Goal: Information Seeking & Learning: Learn about a topic

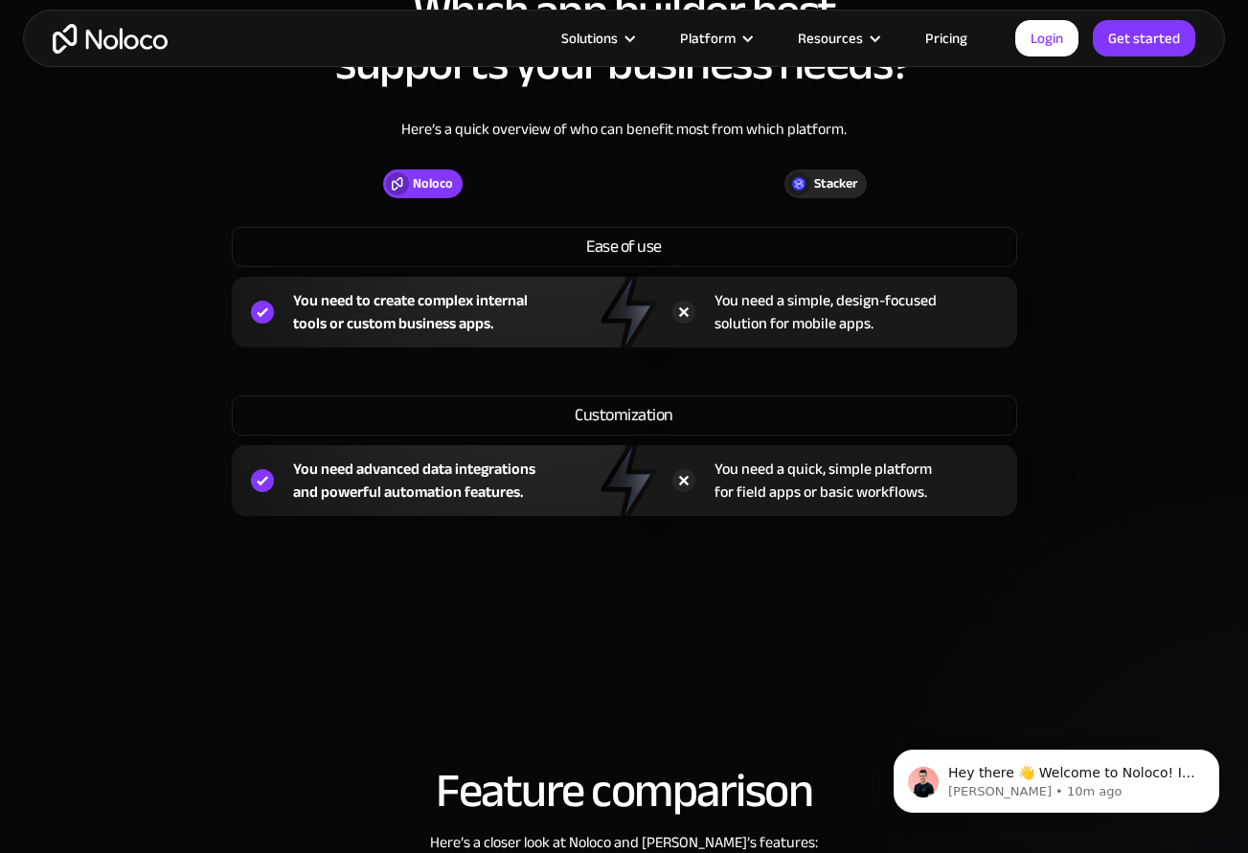
scroll to position [1916, 0]
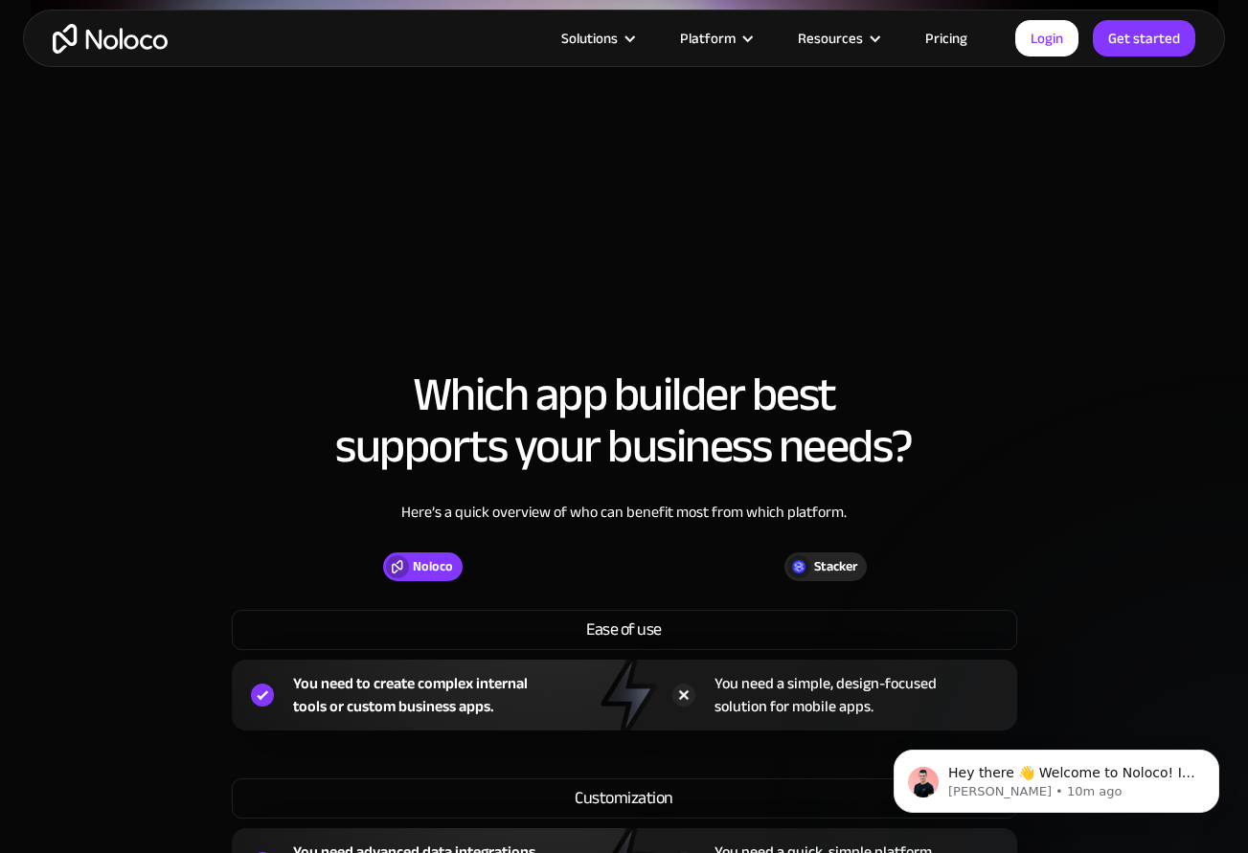
click at [953, 36] on link "Pricing" at bounding box center [946, 38] width 90 height 25
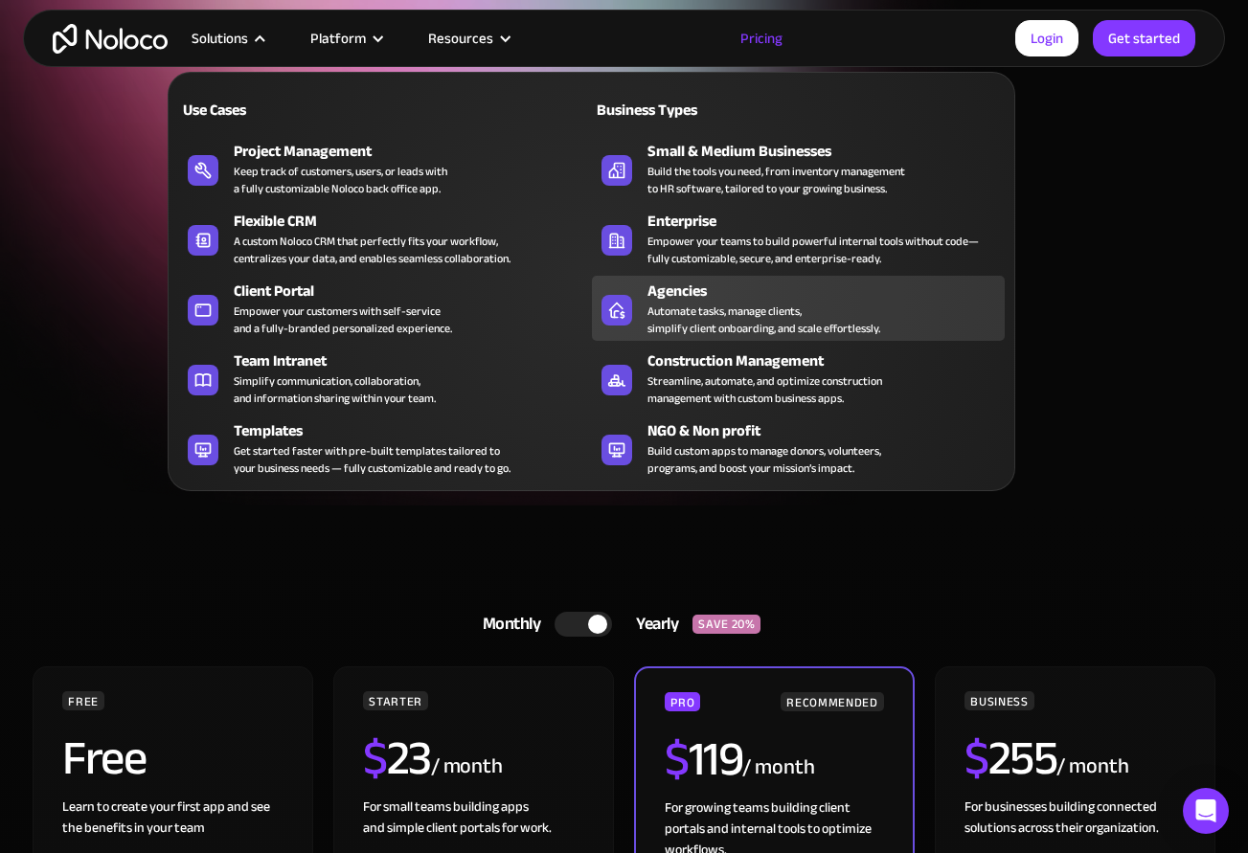
scroll to position [96, 0]
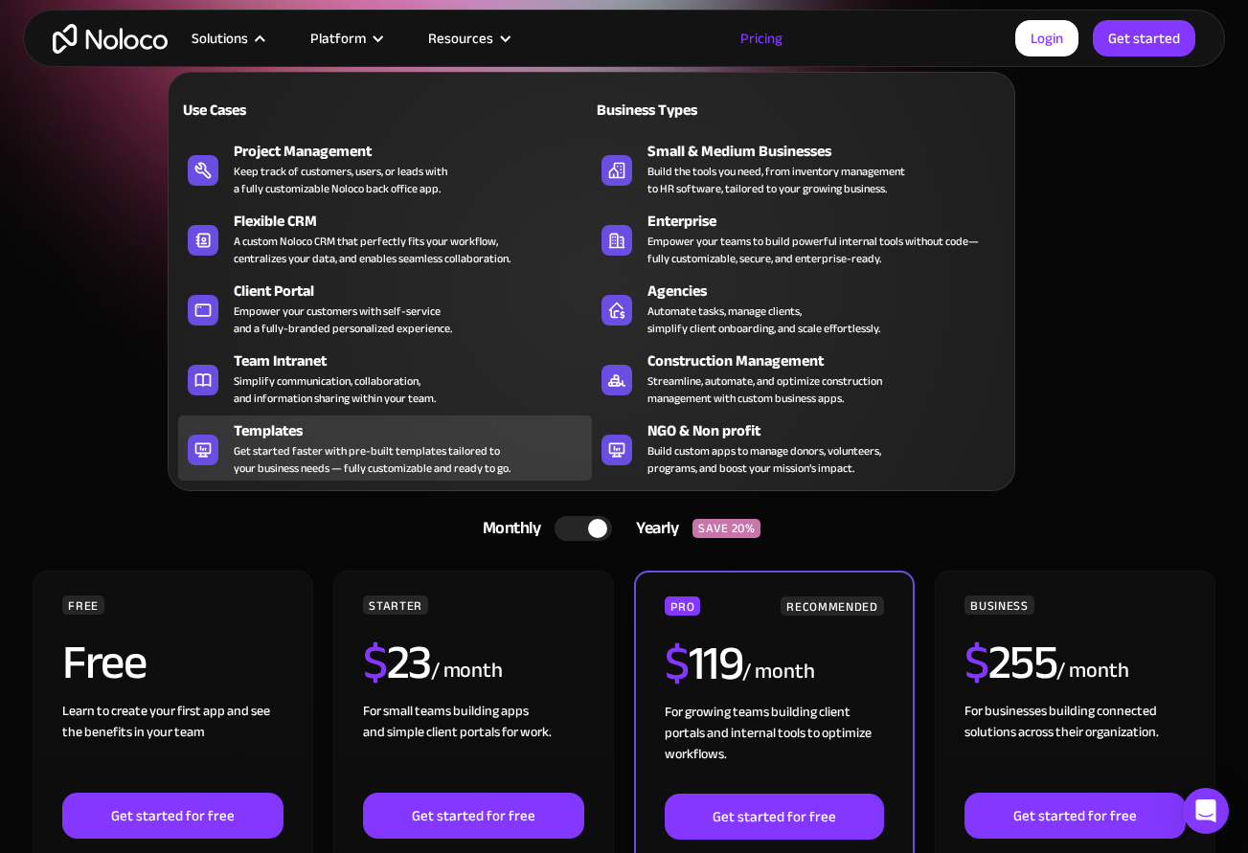
click at [248, 444] on div "Get started faster with pre-built templates tailored to your business needs — f…" at bounding box center [372, 460] width 277 height 34
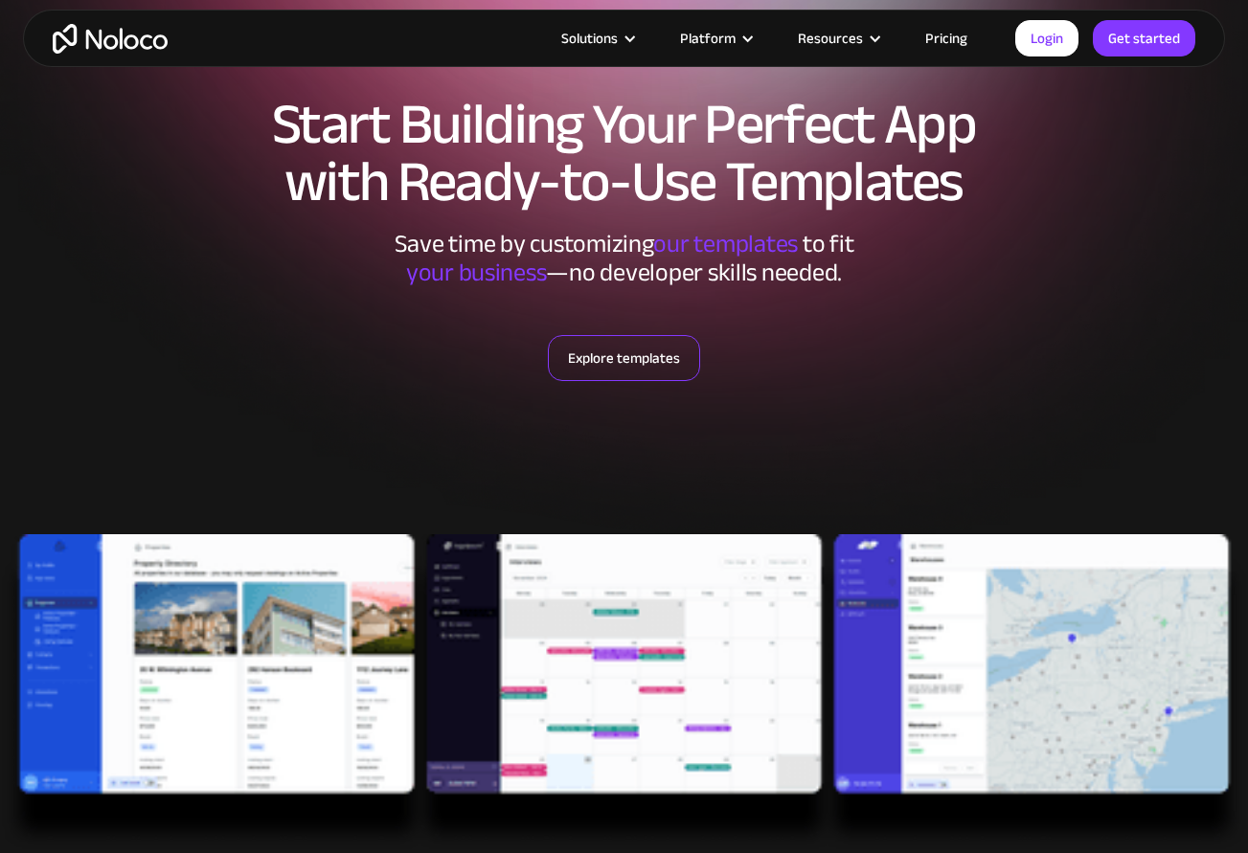
click at [628, 361] on link "Explore templates" at bounding box center [624, 358] width 152 height 46
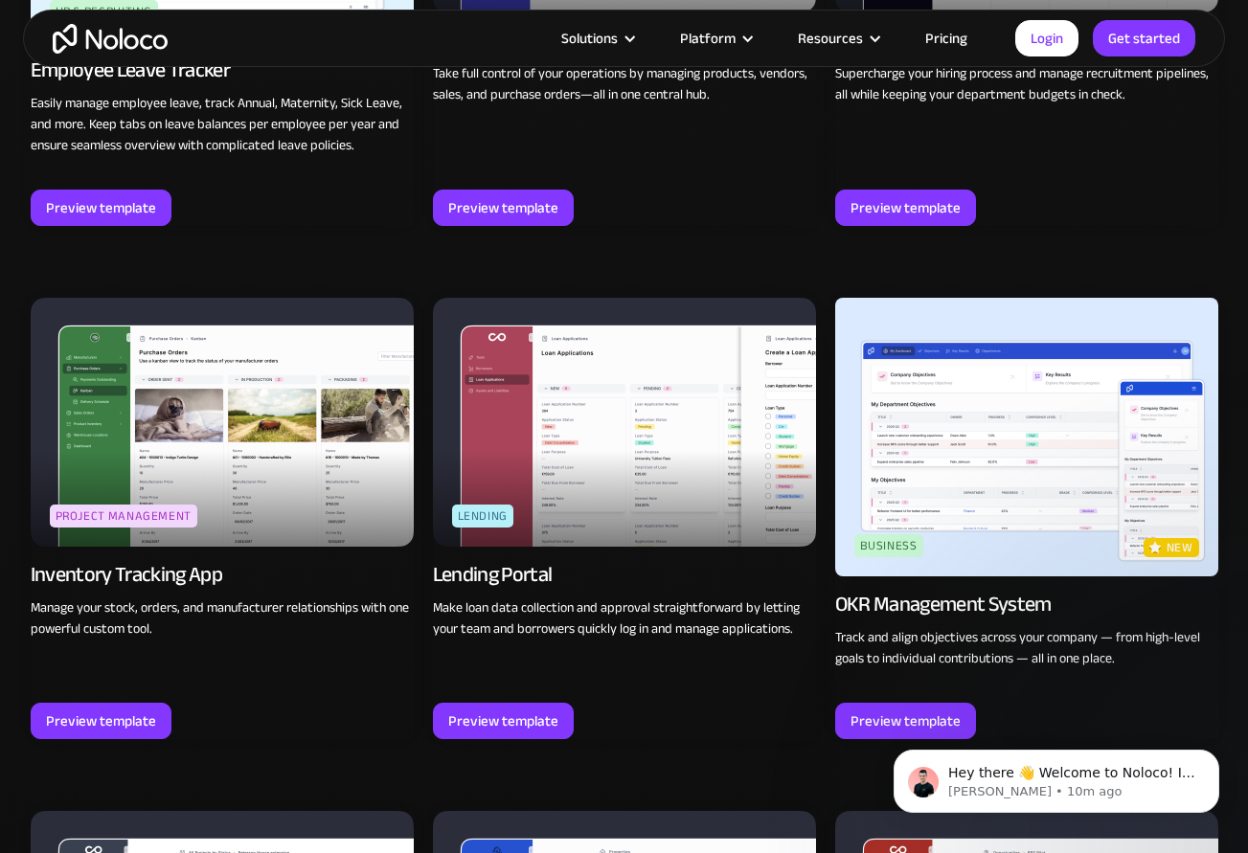
scroll to position [2886, 0]
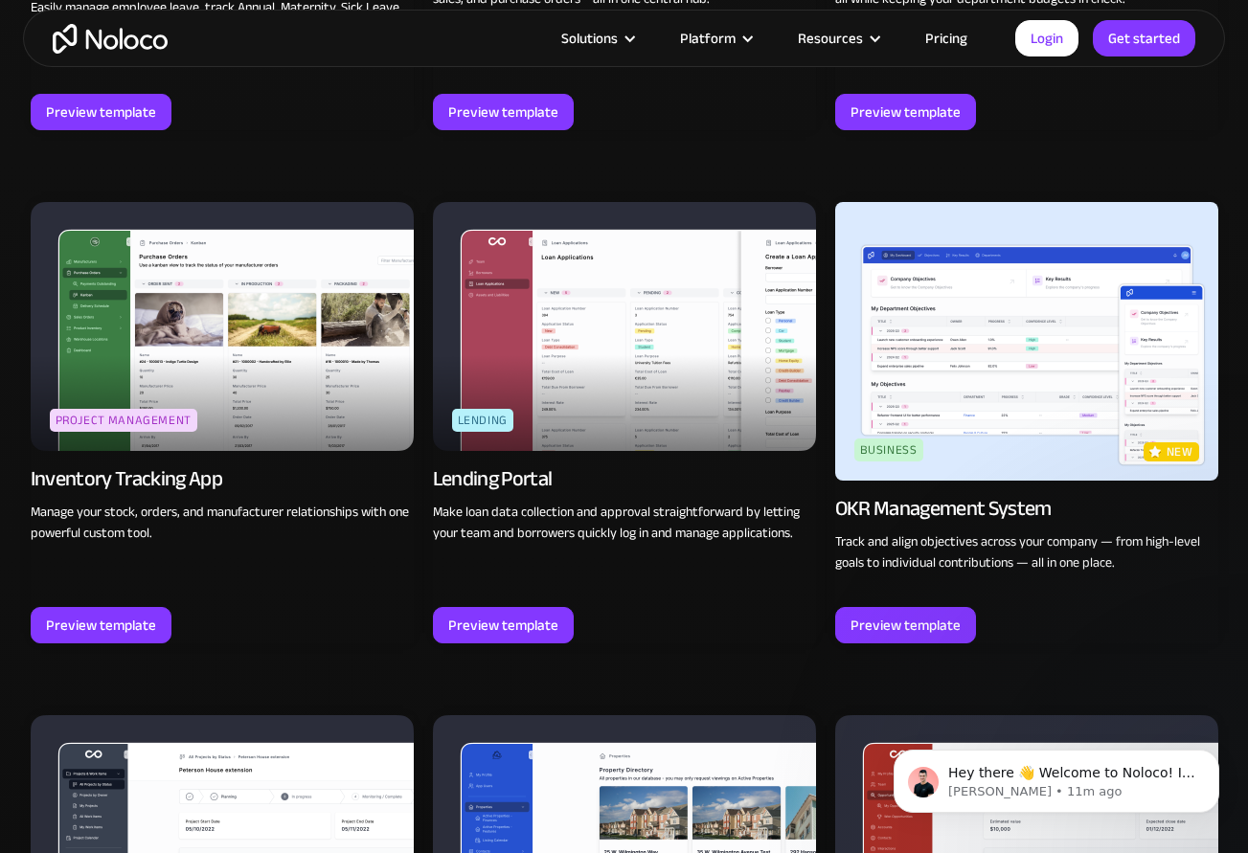
click at [652, 311] on img at bounding box center [624, 326] width 383 height 249
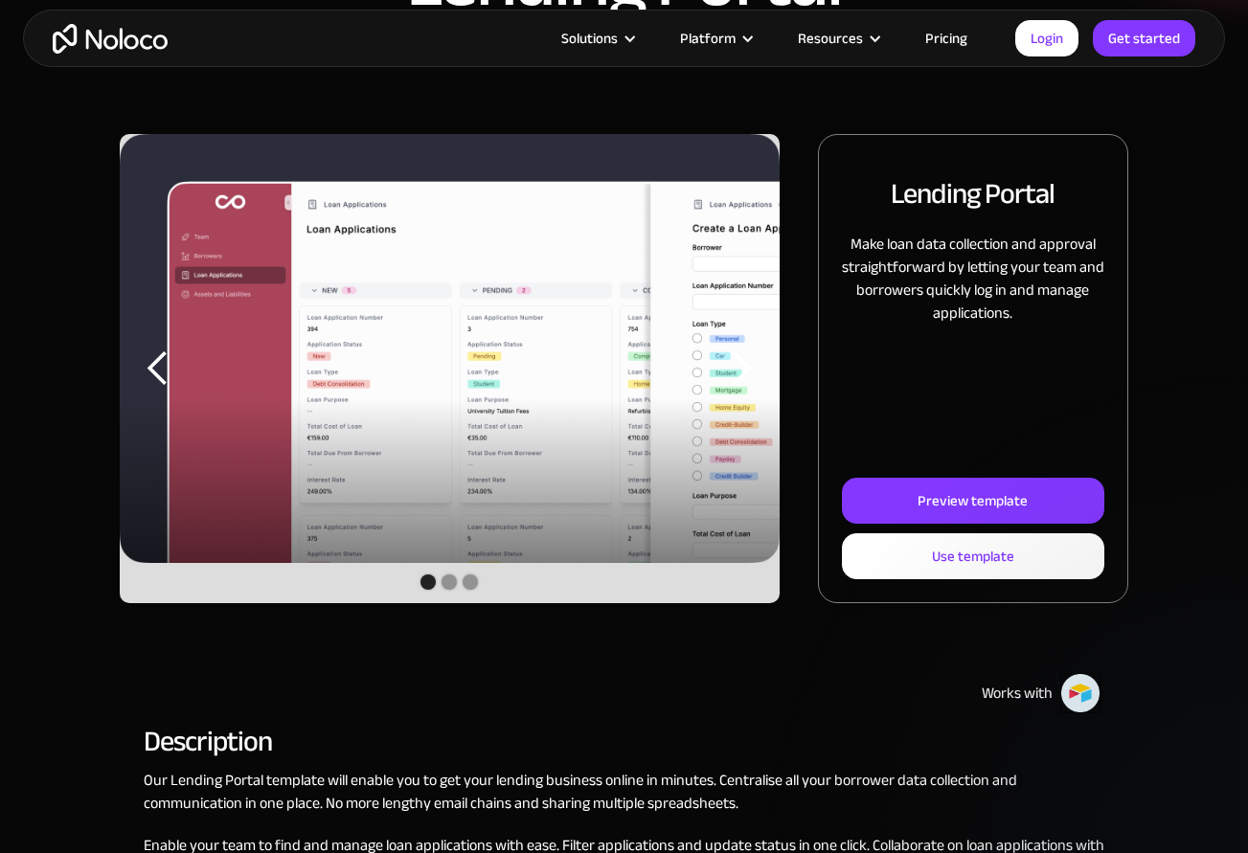
click at [158, 358] on div "previous slide" at bounding box center [158, 369] width 38 height 38
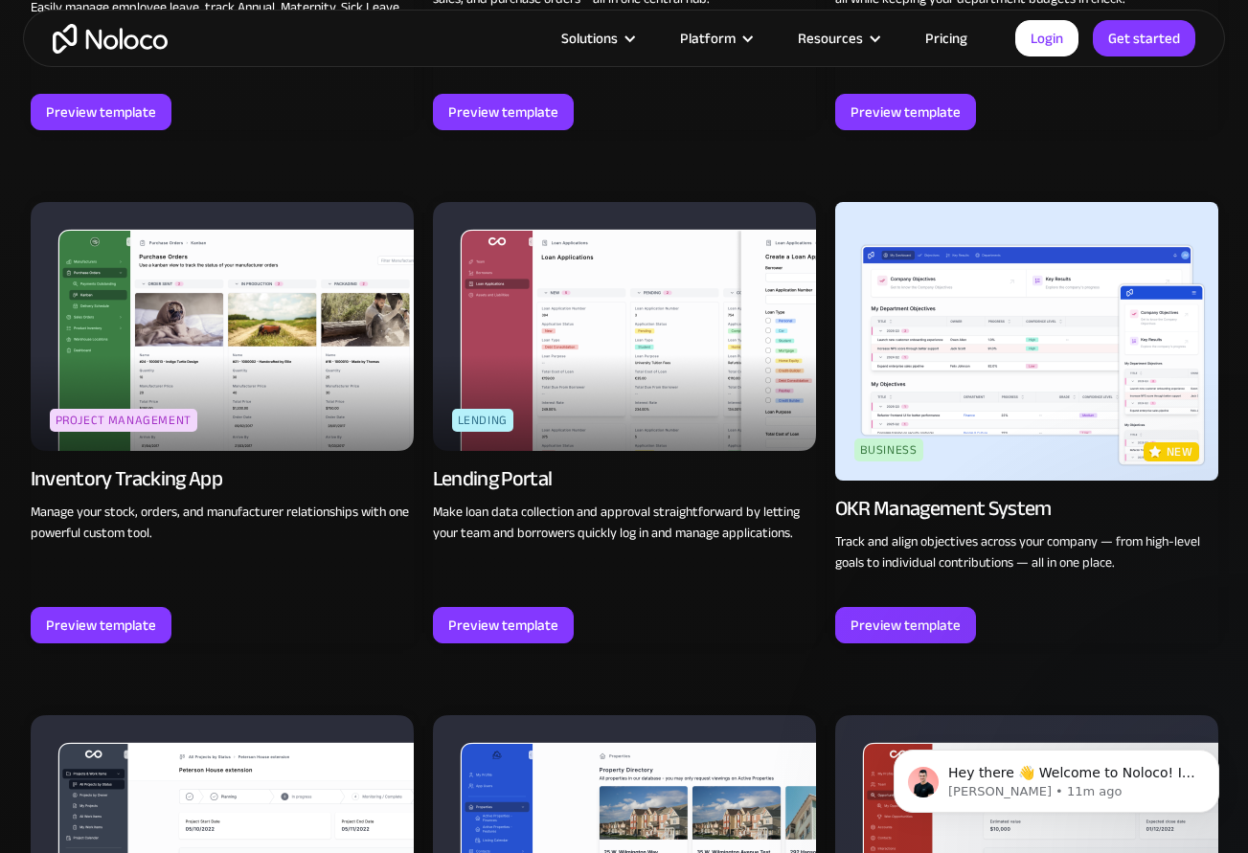
scroll to position [2790, 0]
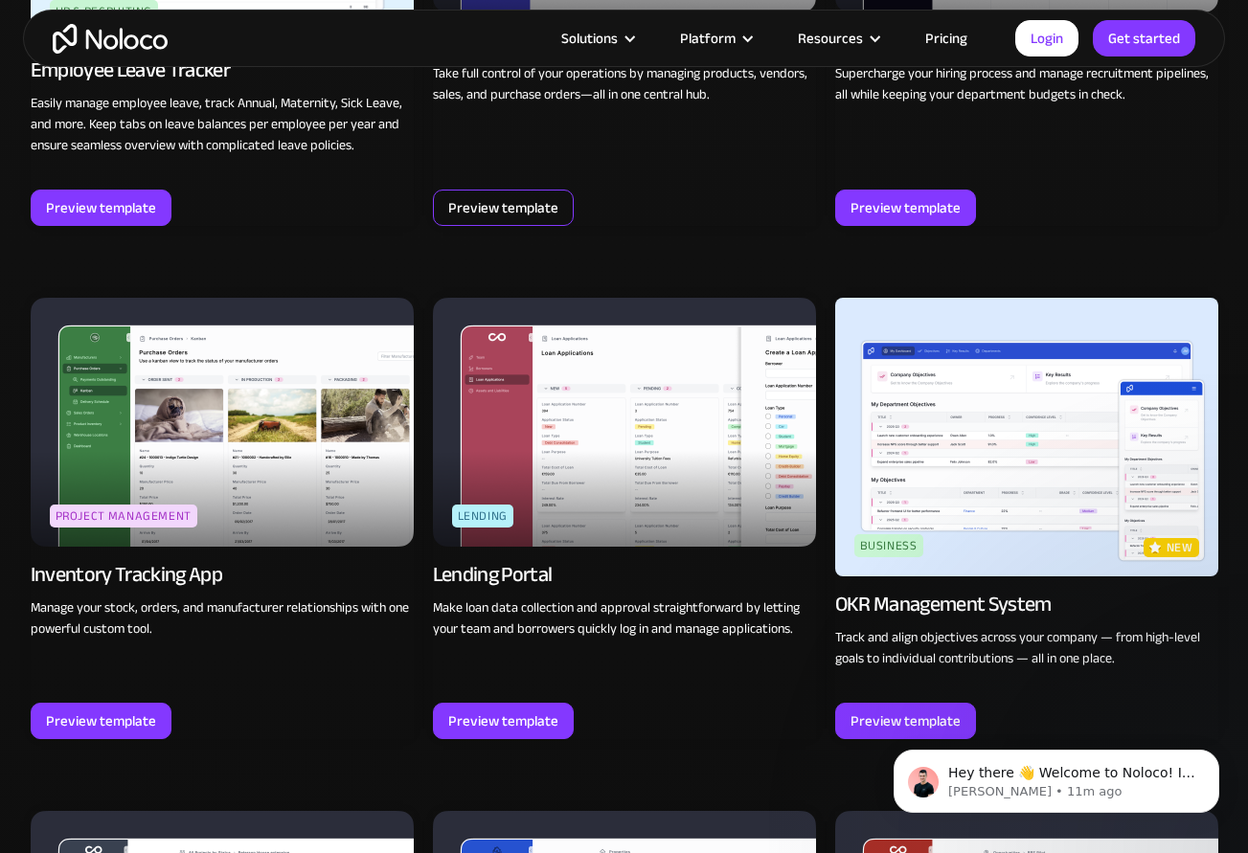
click at [510, 205] on div "Preview template" at bounding box center [503, 207] width 110 height 25
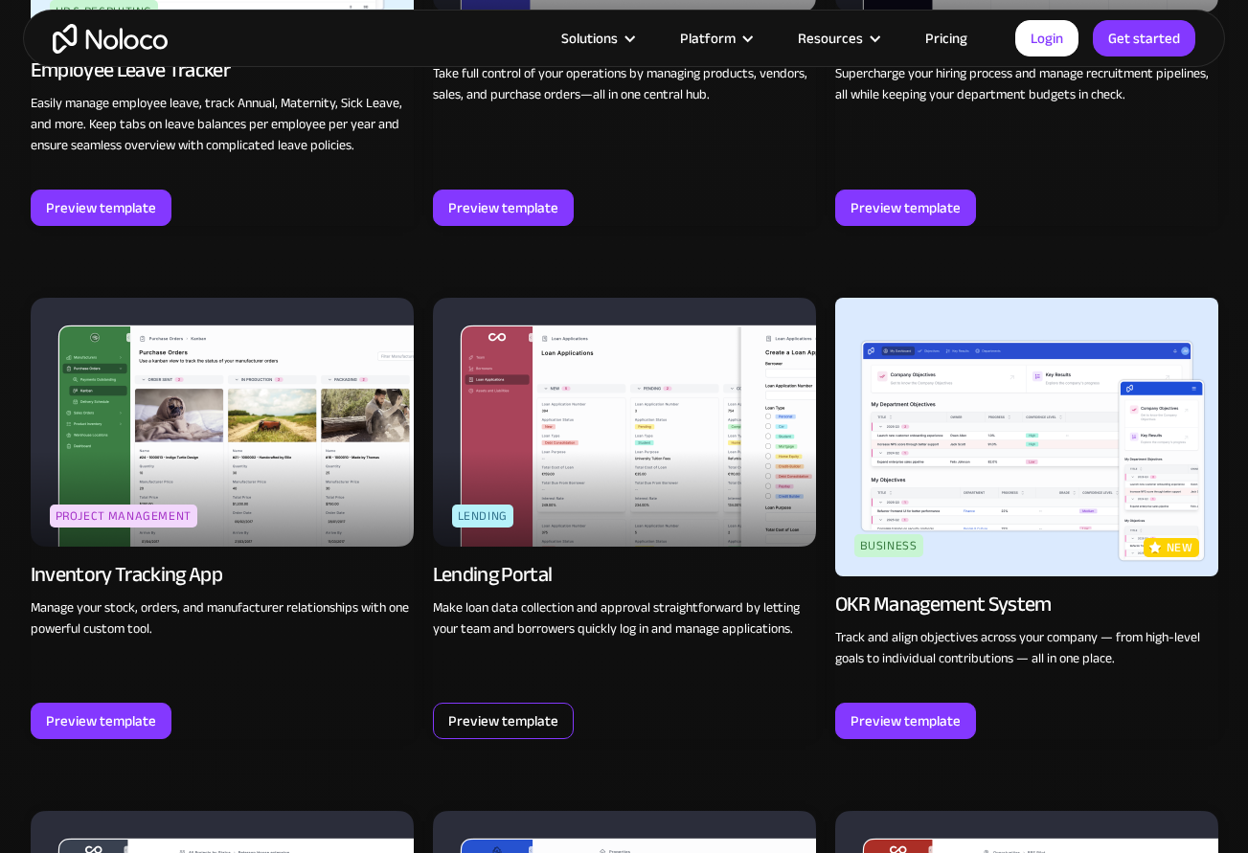
click at [550, 724] on div "Preview template" at bounding box center [503, 721] width 110 height 25
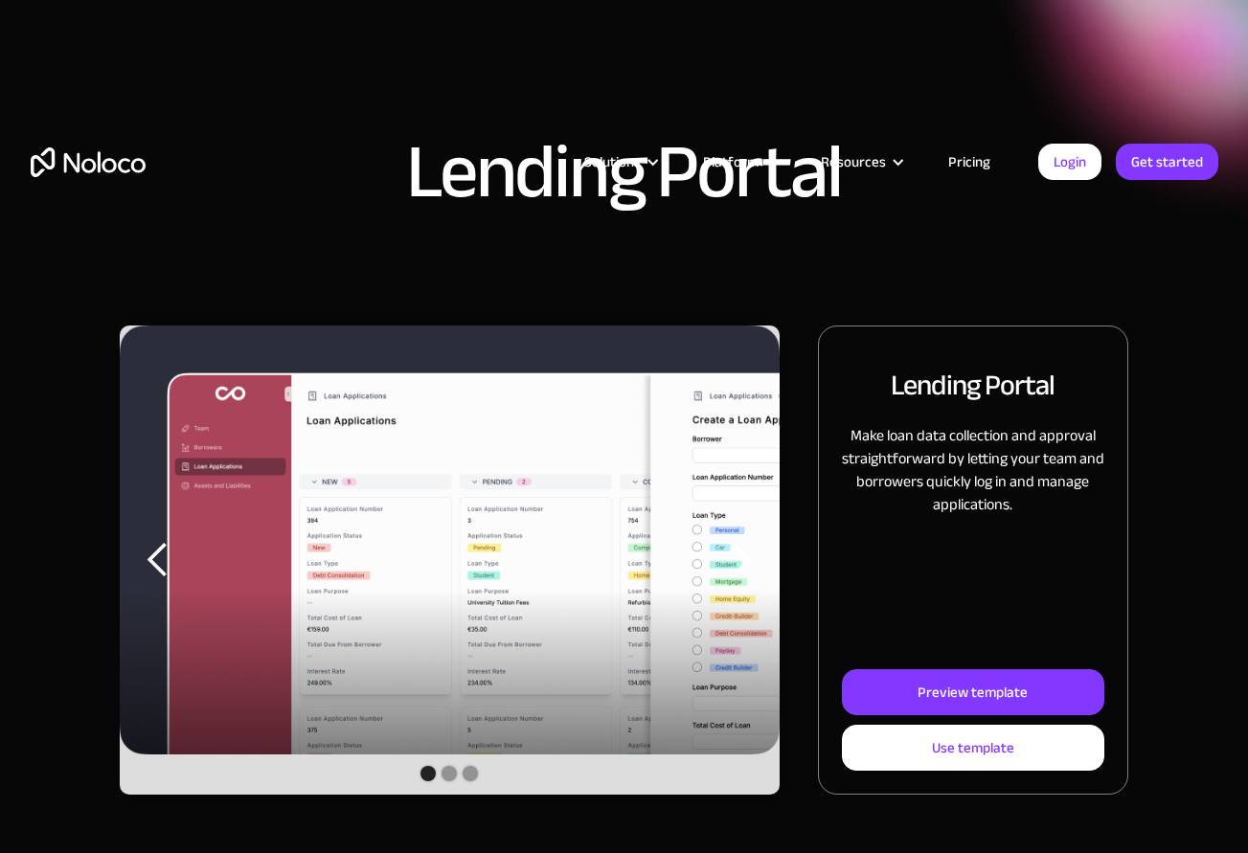
scroll to position [192, 0]
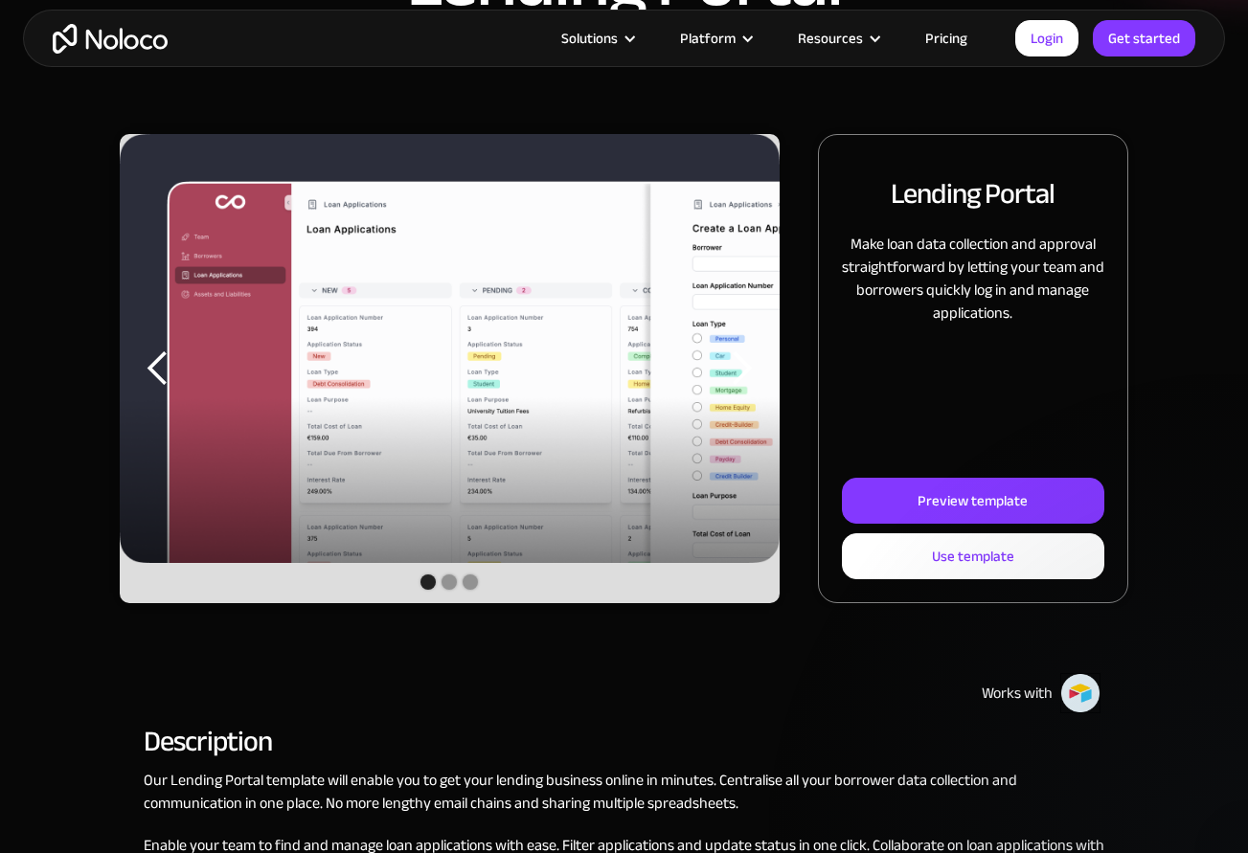
click at [558, 320] on img "1 of 3" at bounding box center [450, 348] width 660 height 429
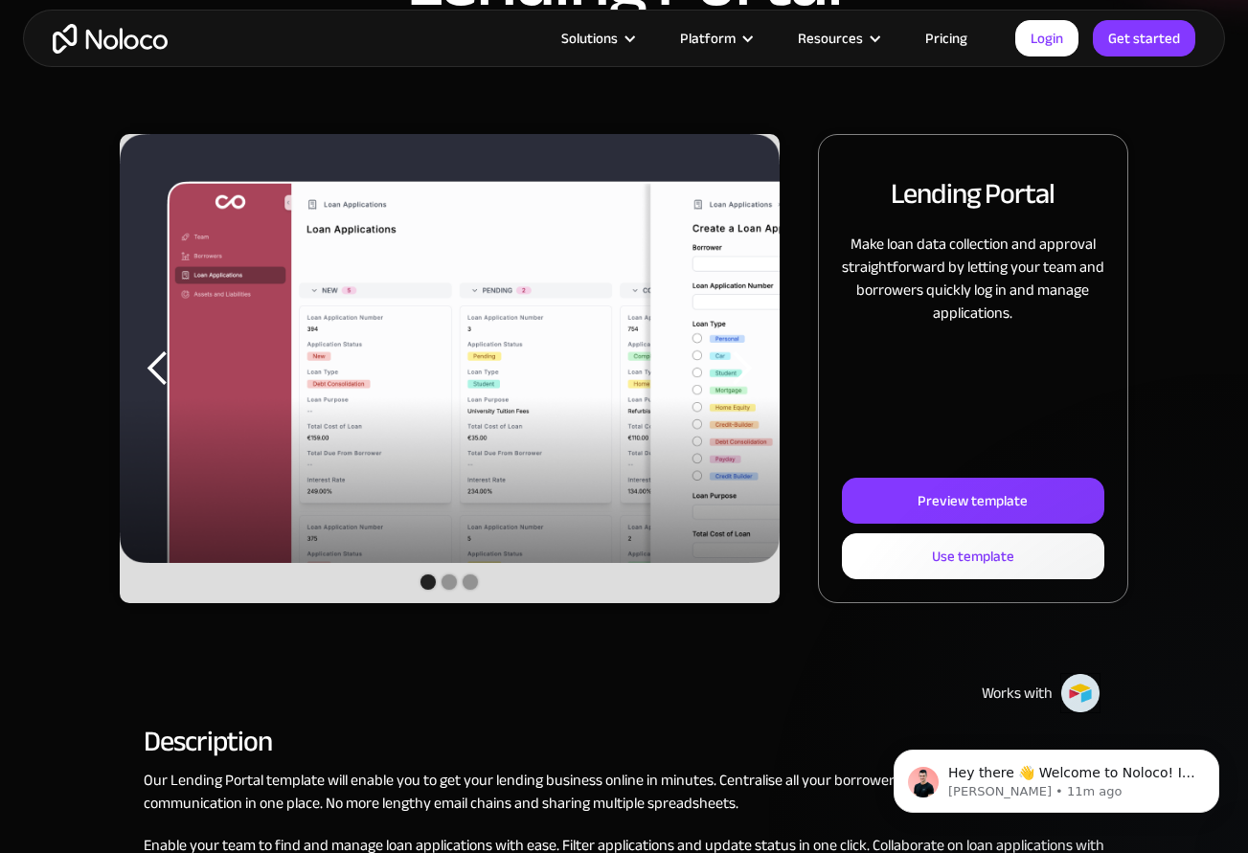
scroll to position [0, 0]
click at [159, 370] on div "previous slide" at bounding box center [158, 369] width 38 height 38
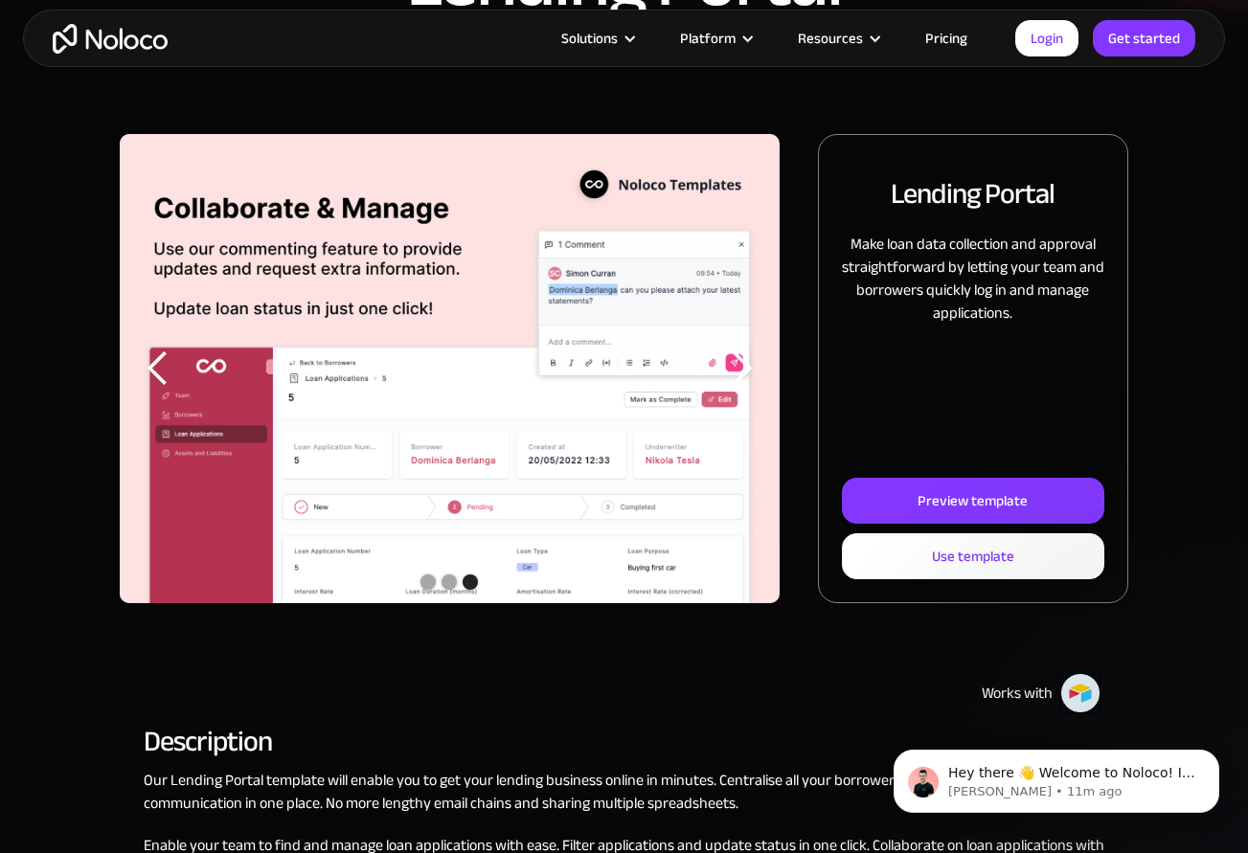
click at [161, 372] on div "previous slide" at bounding box center [158, 369] width 38 height 38
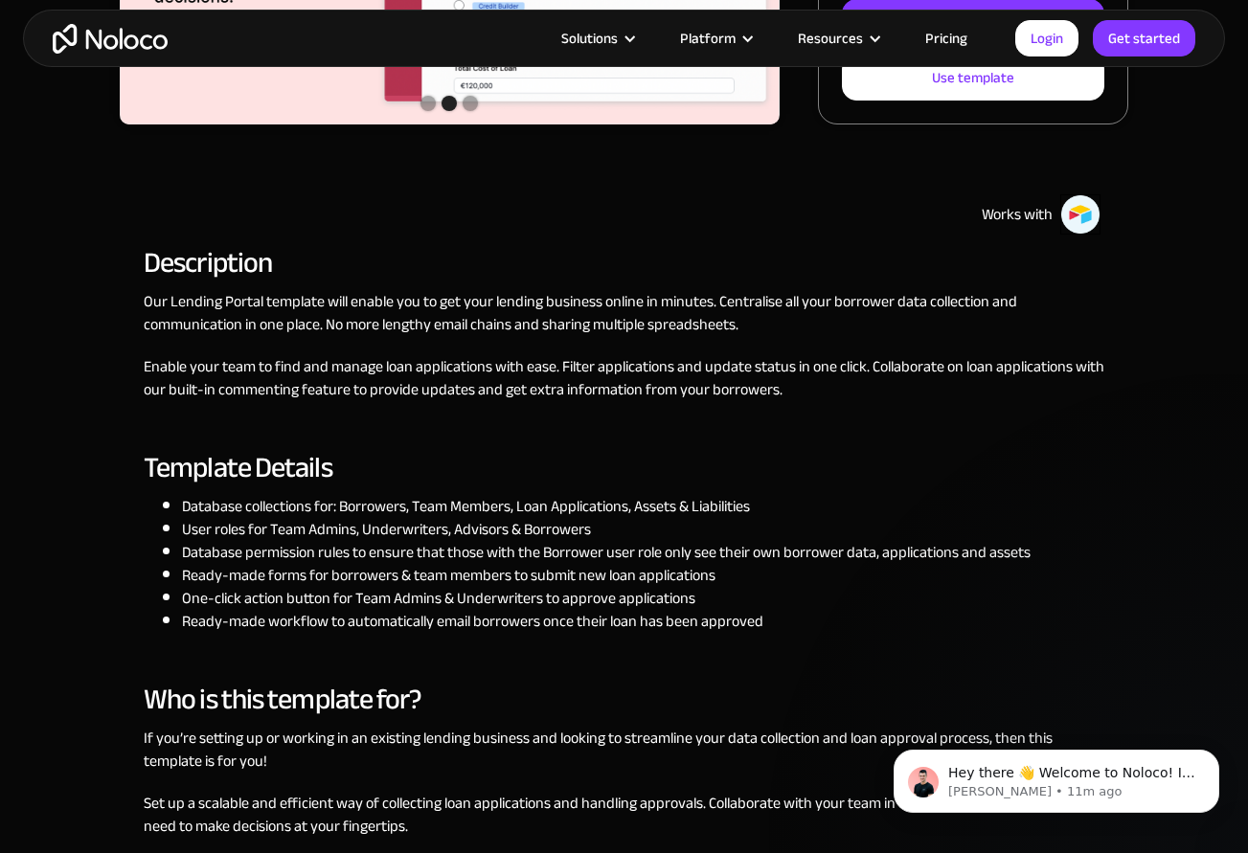
scroll to position [862, 0]
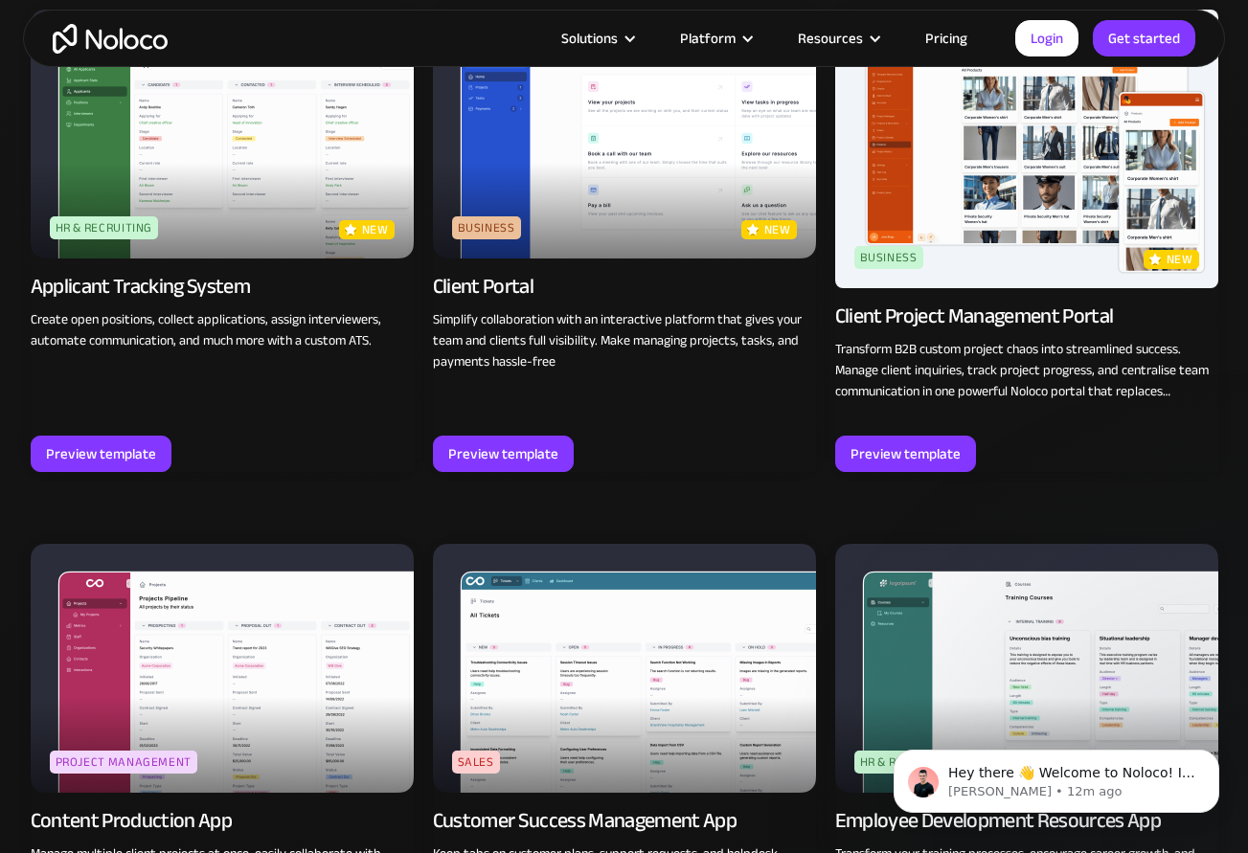
scroll to position [1217, 0]
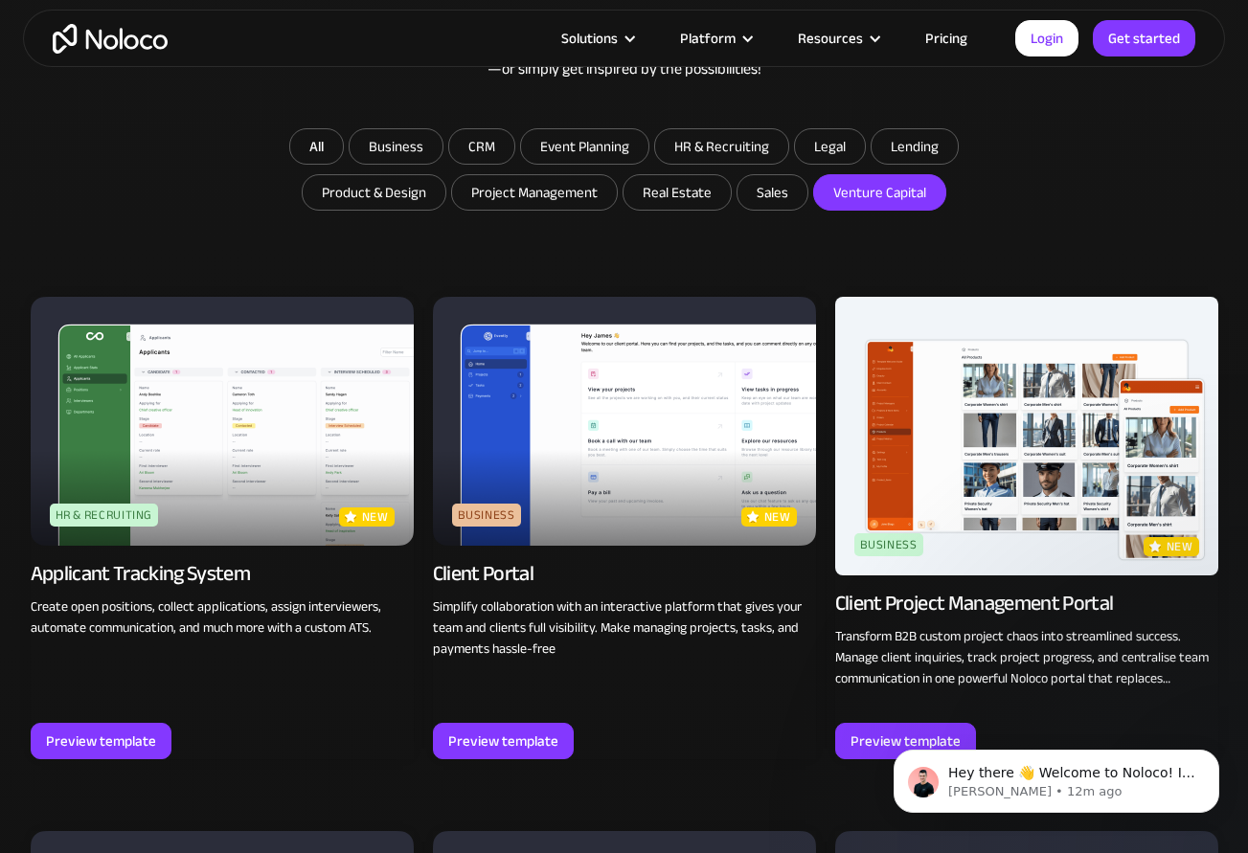
click at [893, 196] on input "Venture Capital" at bounding box center [879, 192] width 131 height 34
checkbox input "true"
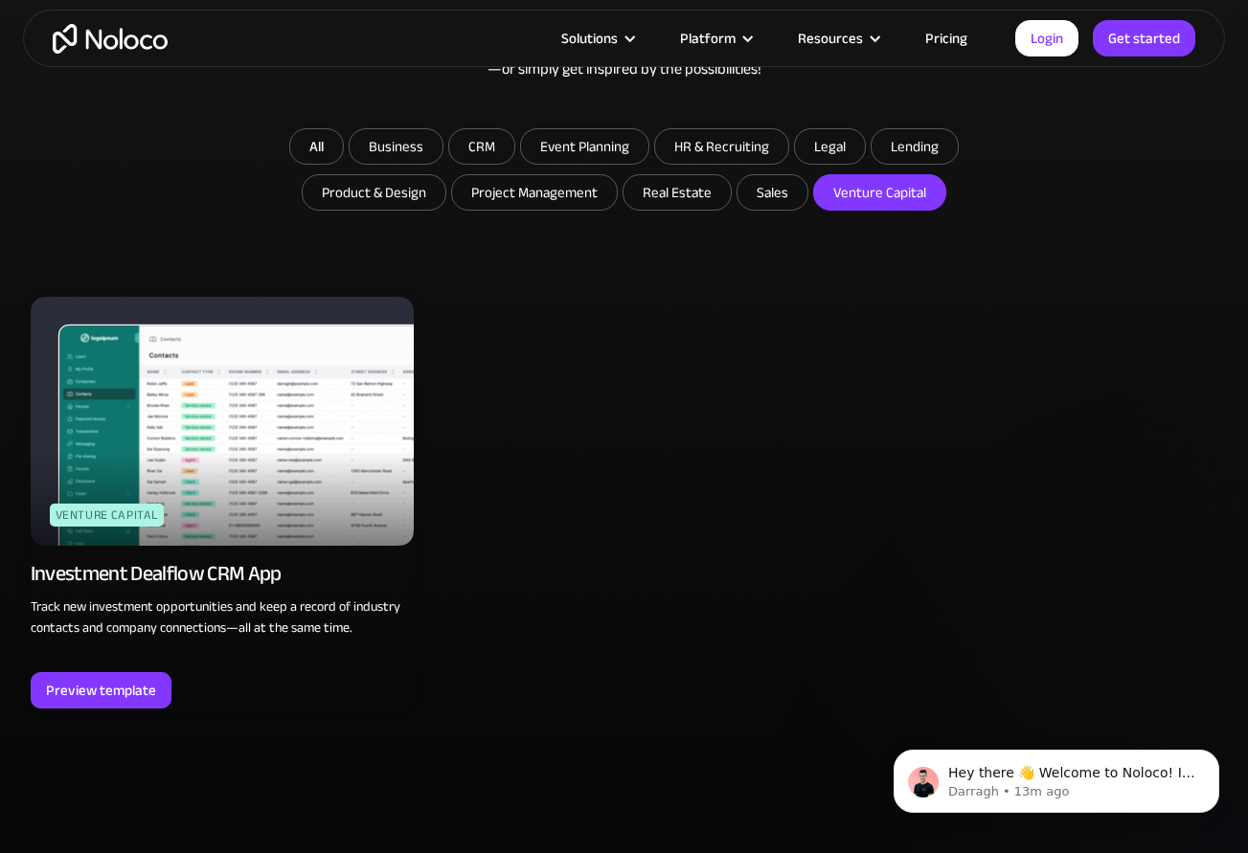
click at [291, 423] on img at bounding box center [222, 421] width 383 height 249
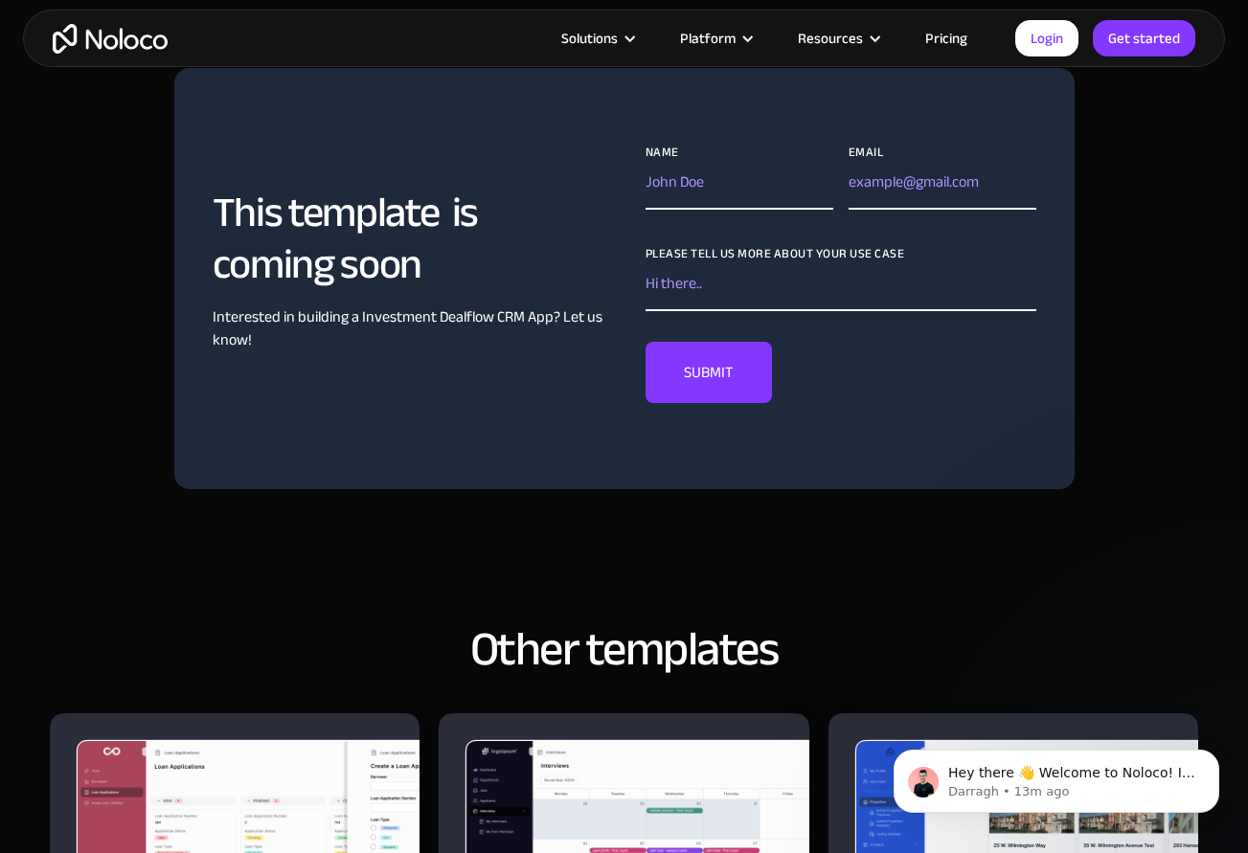
scroll to position [1628, 0]
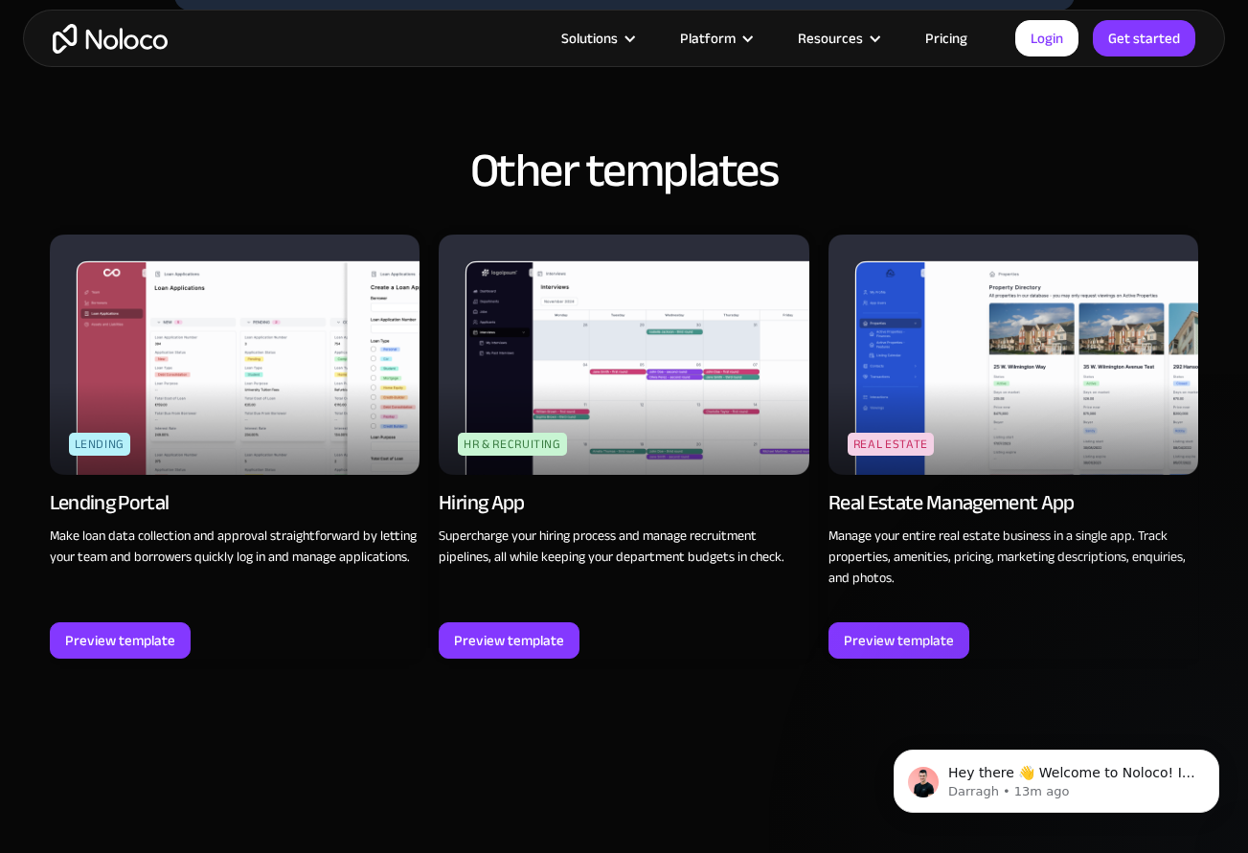
click at [977, 528] on p "Manage your entire real estate business in a single app. Track properties, amen…" at bounding box center [1014, 557] width 371 height 63
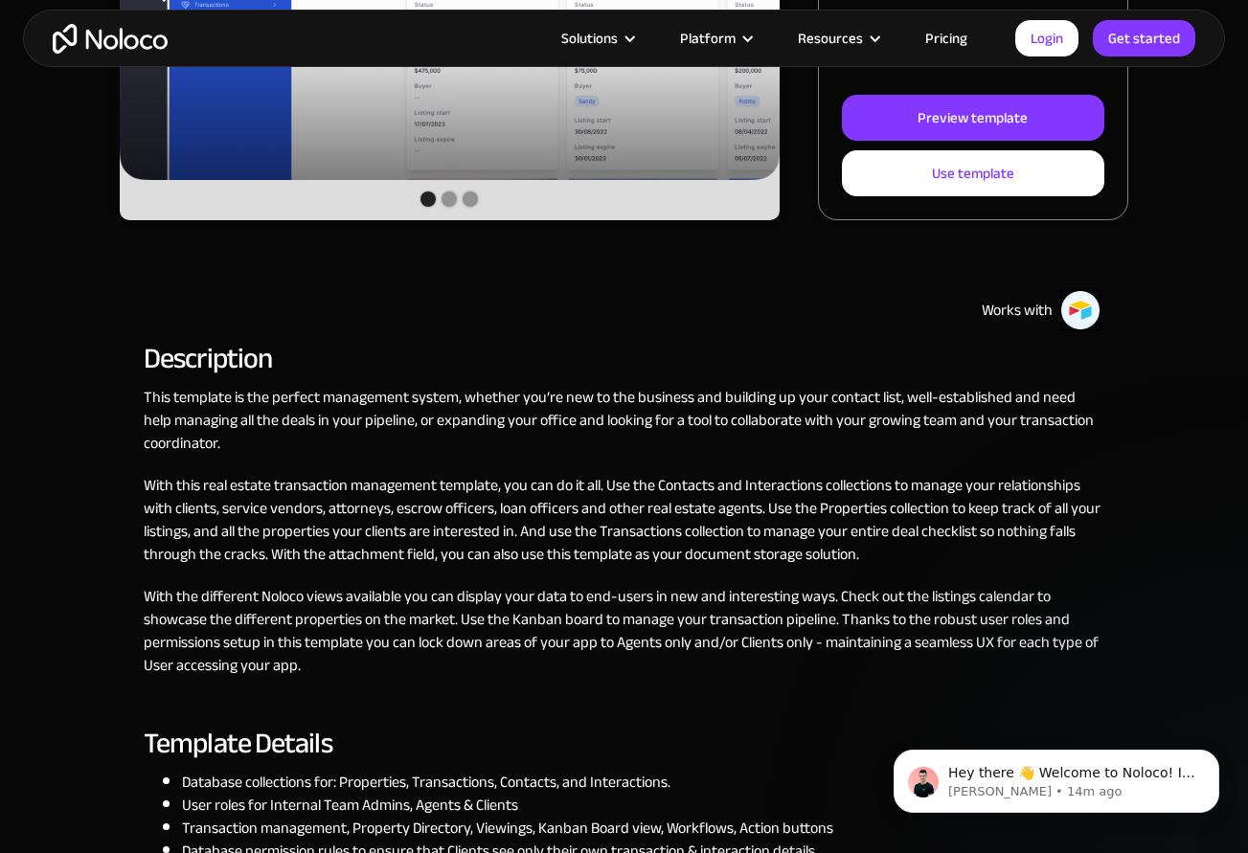
scroll to position [96, 0]
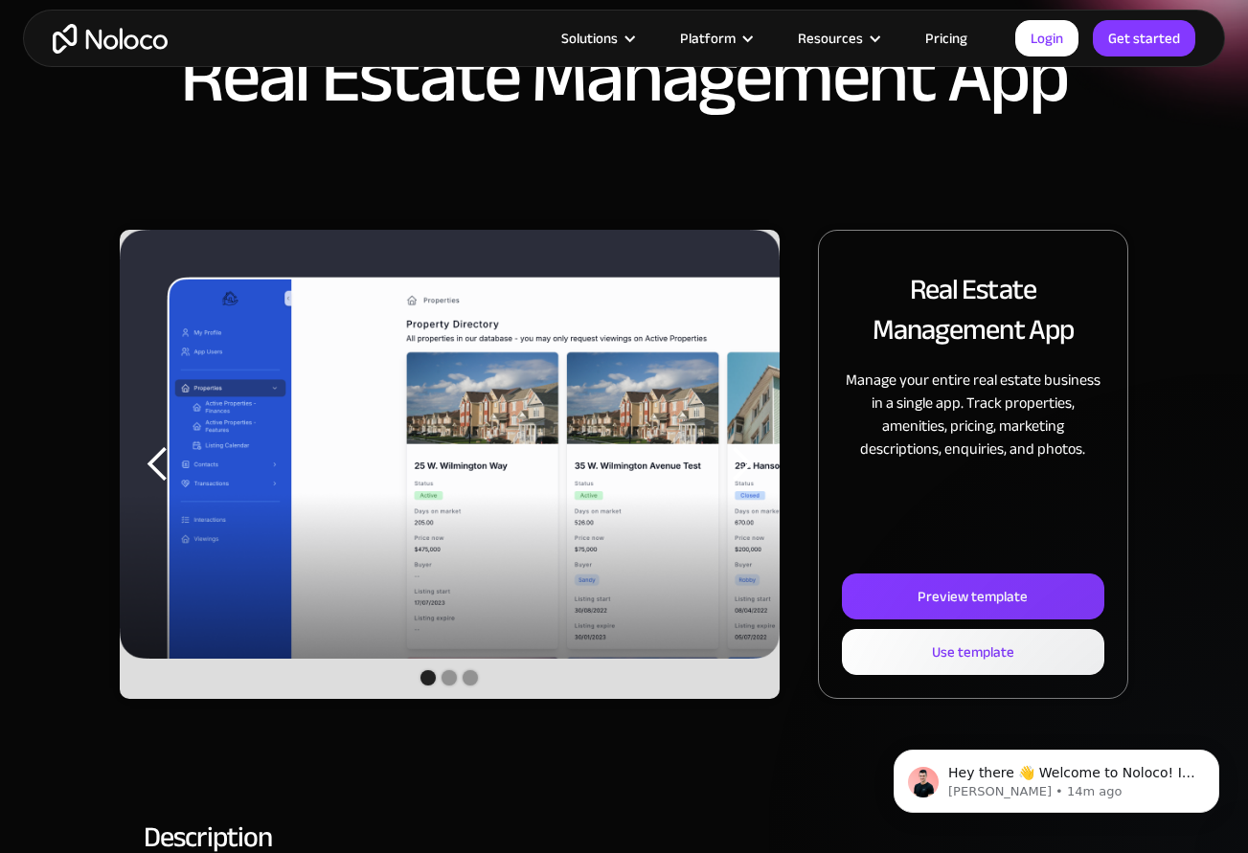
click at [170, 462] on div "previous slide" at bounding box center [158, 464] width 38 height 38
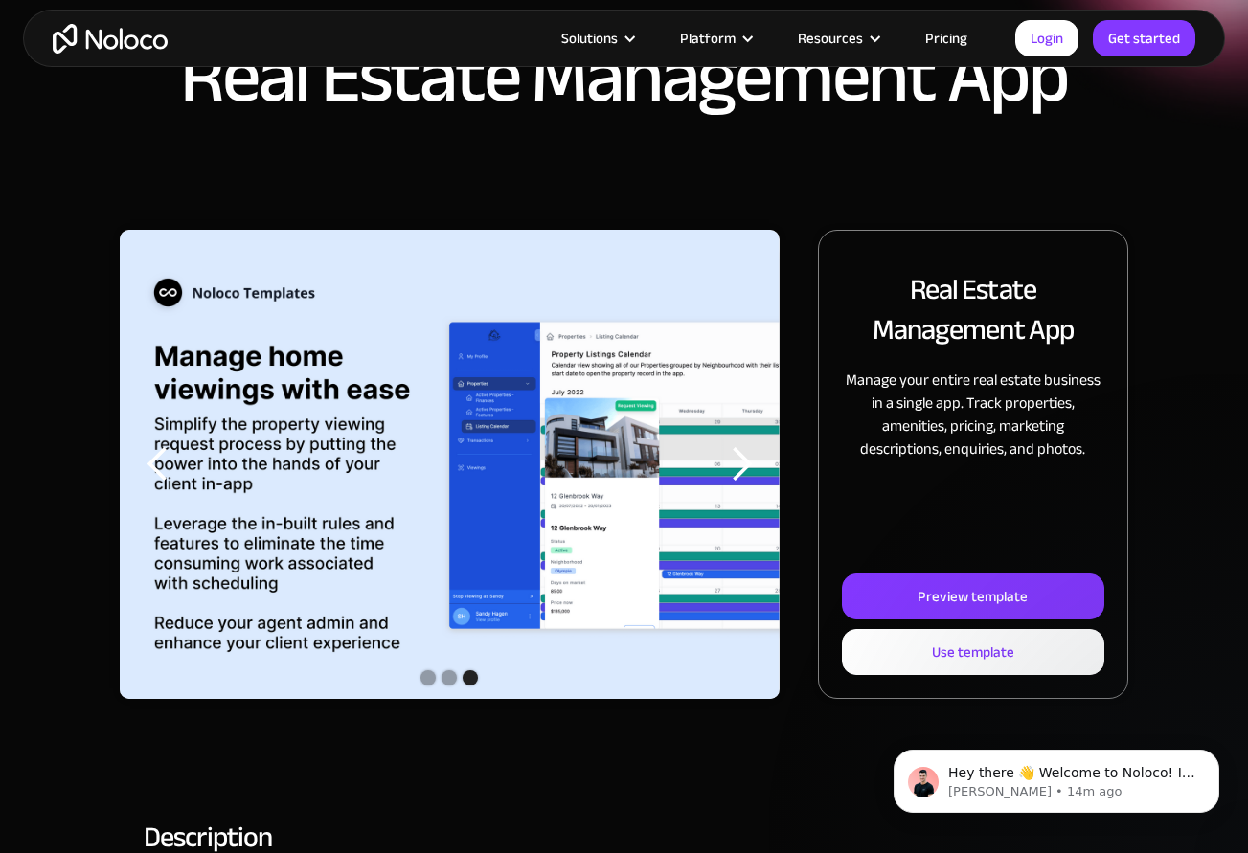
click at [170, 462] on div "previous slide" at bounding box center [158, 464] width 38 height 38
